Goal: Task Accomplishment & Management: Use online tool/utility

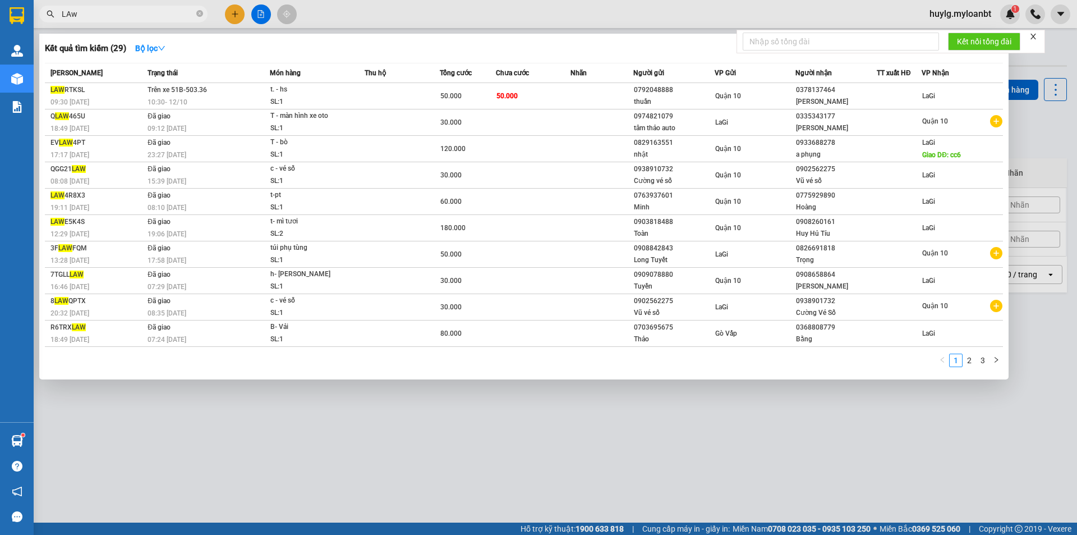
drag, startPoint x: 442, startPoint y: 428, endPoint x: 439, endPoint y: 402, distance: 26.6
click at [441, 422] on div at bounding box center [538, 267] width 1077 height 535
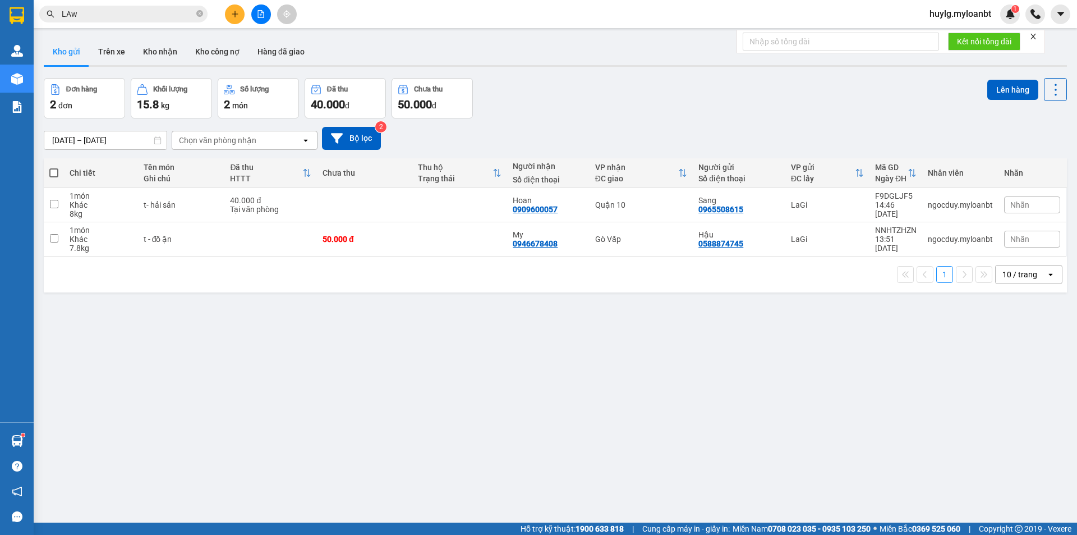
click at [108, 16] on input "LAw" at bounding box center [128, 14] width 132 height 12
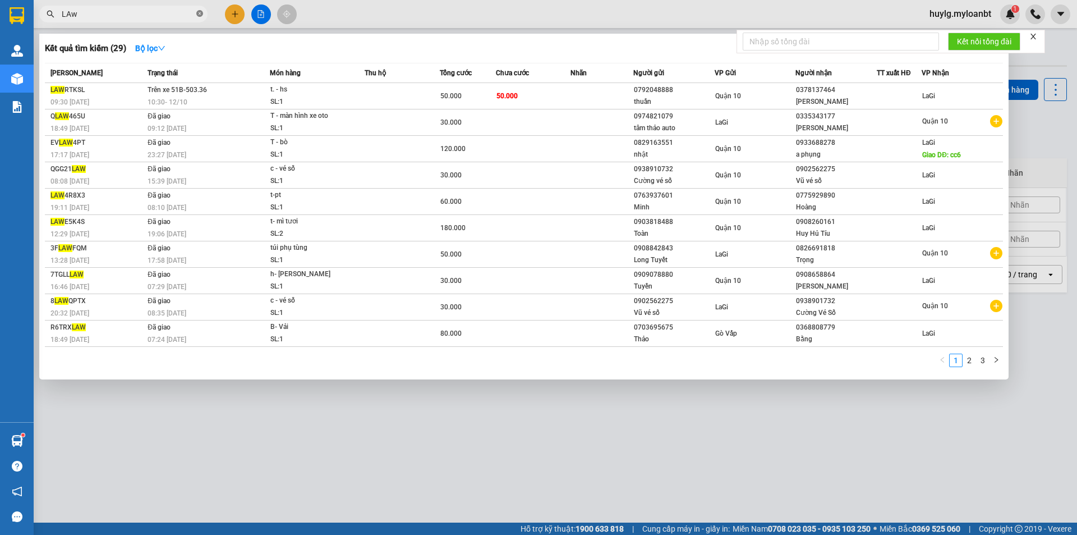
click at [198, 17] on icon "close-circle" at bounding box center [199, 13] width 7 height 7
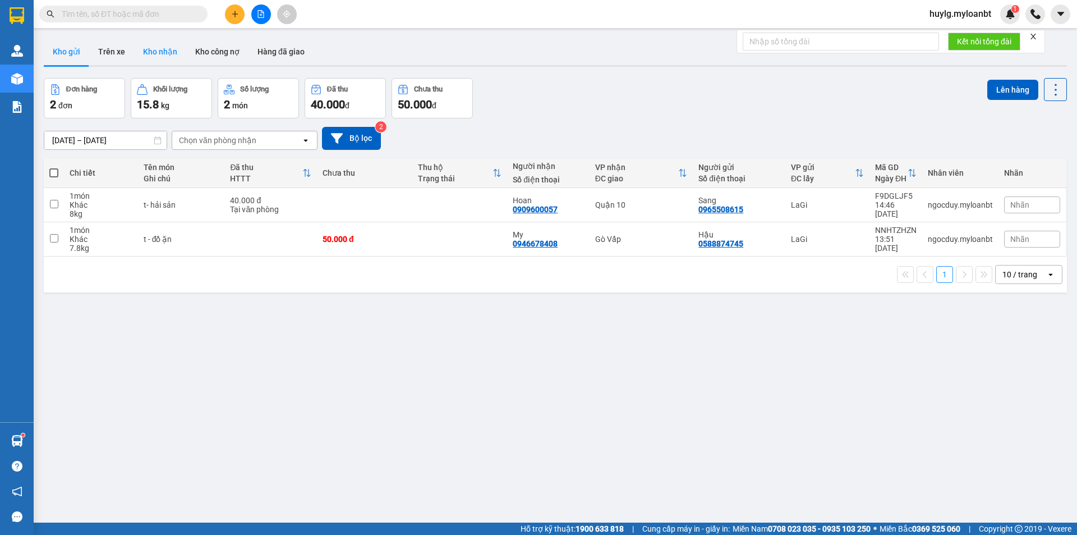
click at [153, 61] on button "Kho nhận" at bounding box center [160, 51] width 52 height 27
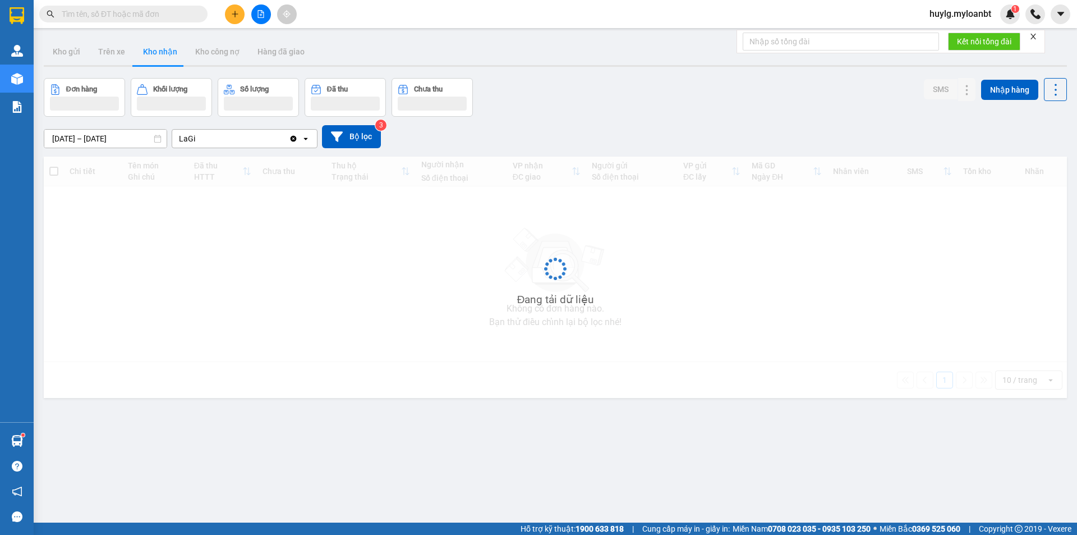
click at [99, 140] on input "[DATE] – [DATE]" at bounding box center [105, 139] width 122 height 18
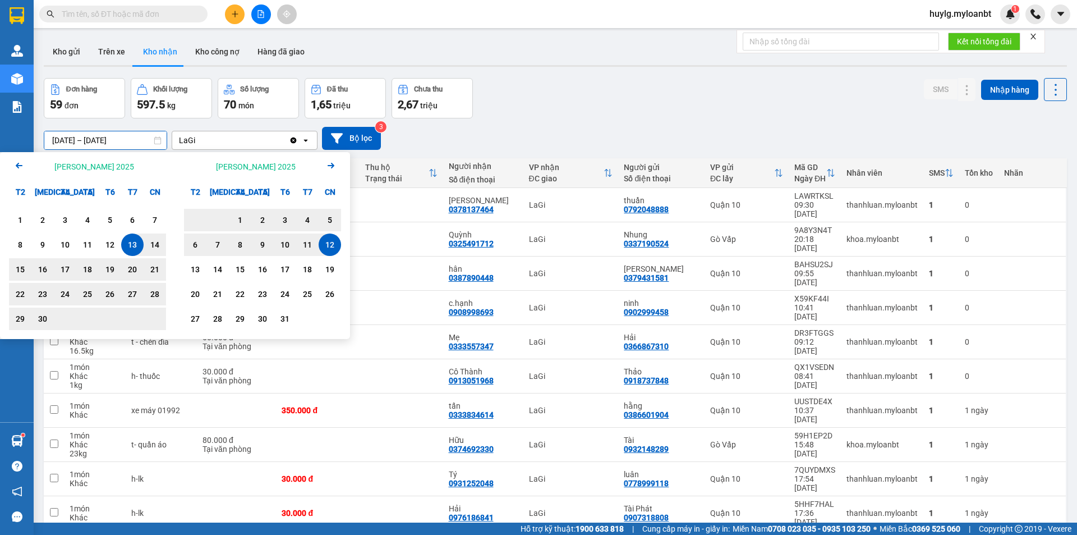
click at [38, 183] on div "[MEDICAL_DATA]" at bounding box center [42, 192] width 22 height 22
click at [19, 222] on div "1" at bounding box center [20, 219] width 16 height 13
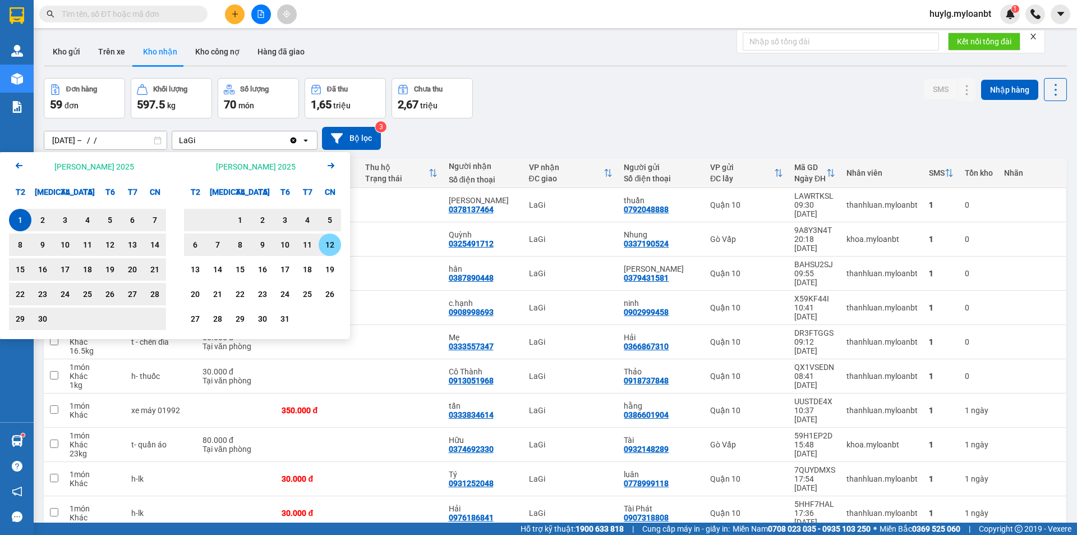
click at [326, 240] on div "12" at bounding box center [330, 244] width 16 height 13
type input "[DATE] – [DATE]"
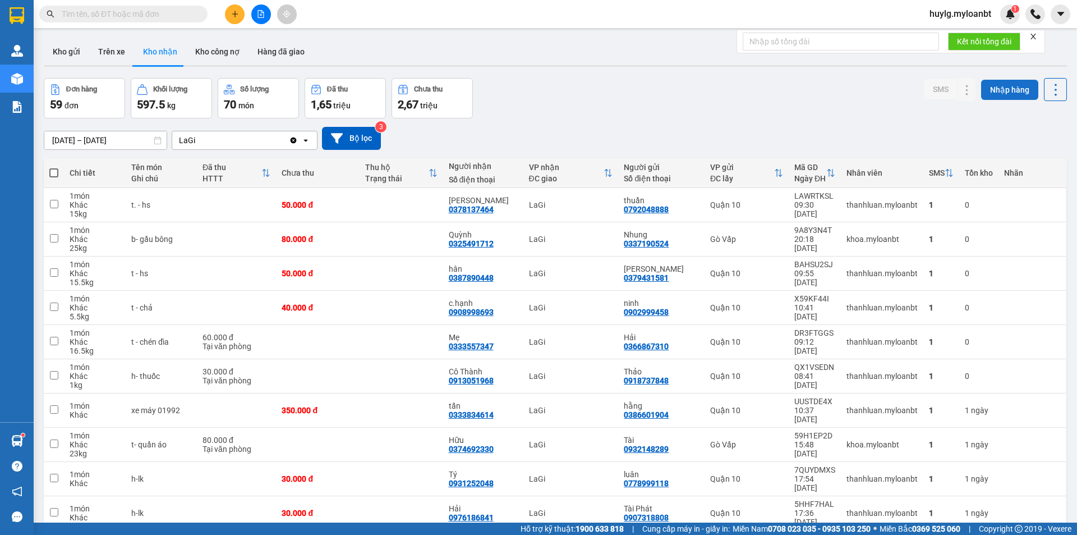
drag, startPoint x: 1046, startPoint y: 90, endPoint x: 1027, endPoint y: 98, distance: 20.8
click at [1048, 90] on icon at bounding box center [1056, 90] width 16 height 16
click at [1014, 119] on div "Xuất excel" at bounding box center [1026, 119] width 66 height 11
drag, startPoint x: 122, startPoint y: 7, endPoint x: 118, endPoint y: 16, distance: 9.1
click at [122, 8] on span at bounding box center [123, 14] width 168 height 17
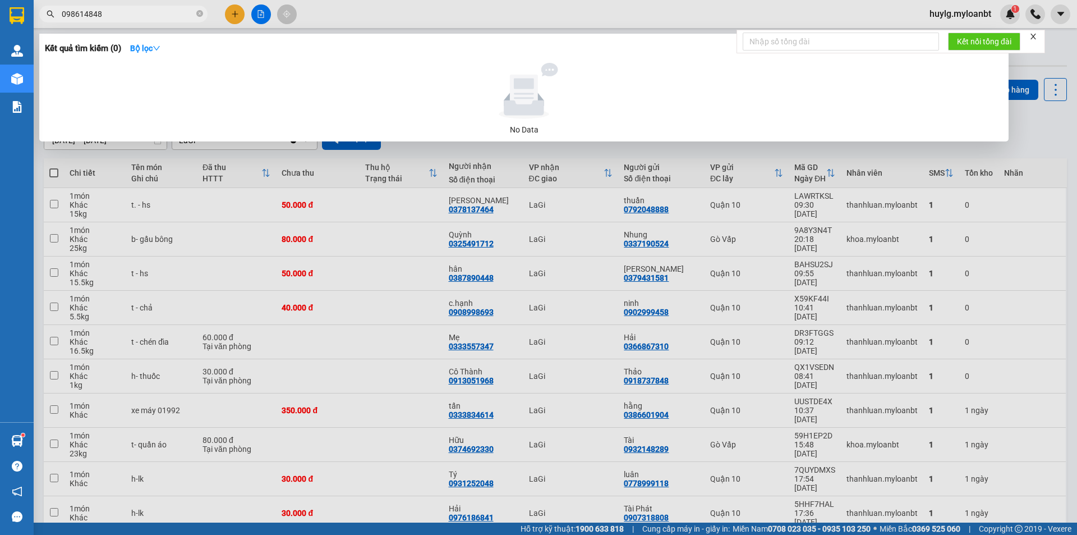
click at [88, 13] on input "098614848" at bounding box center [128, 14] width 132 height 12
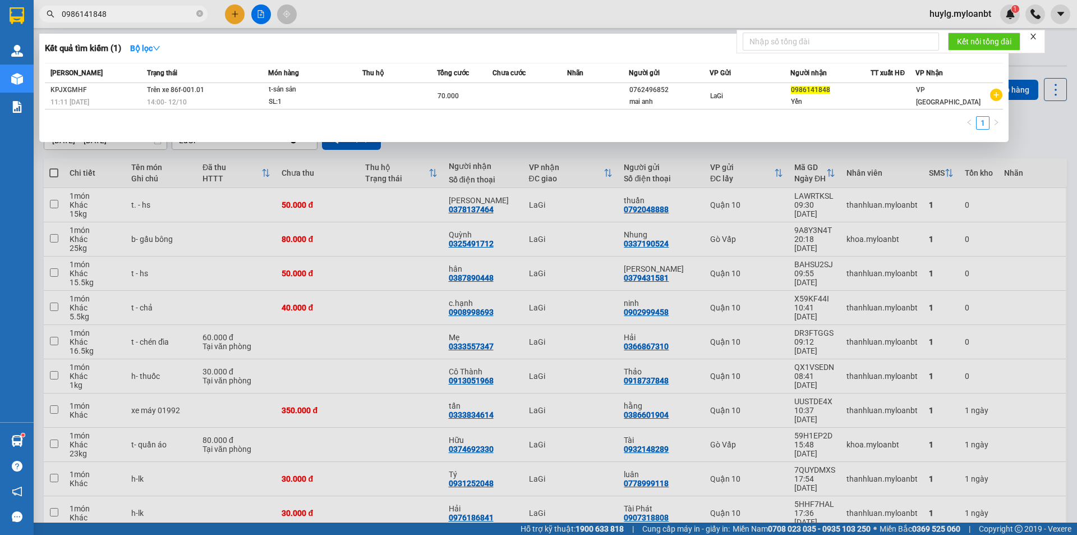
type input "0986141848"
